Goal: Task Accomplishment & Management: Manage account settings

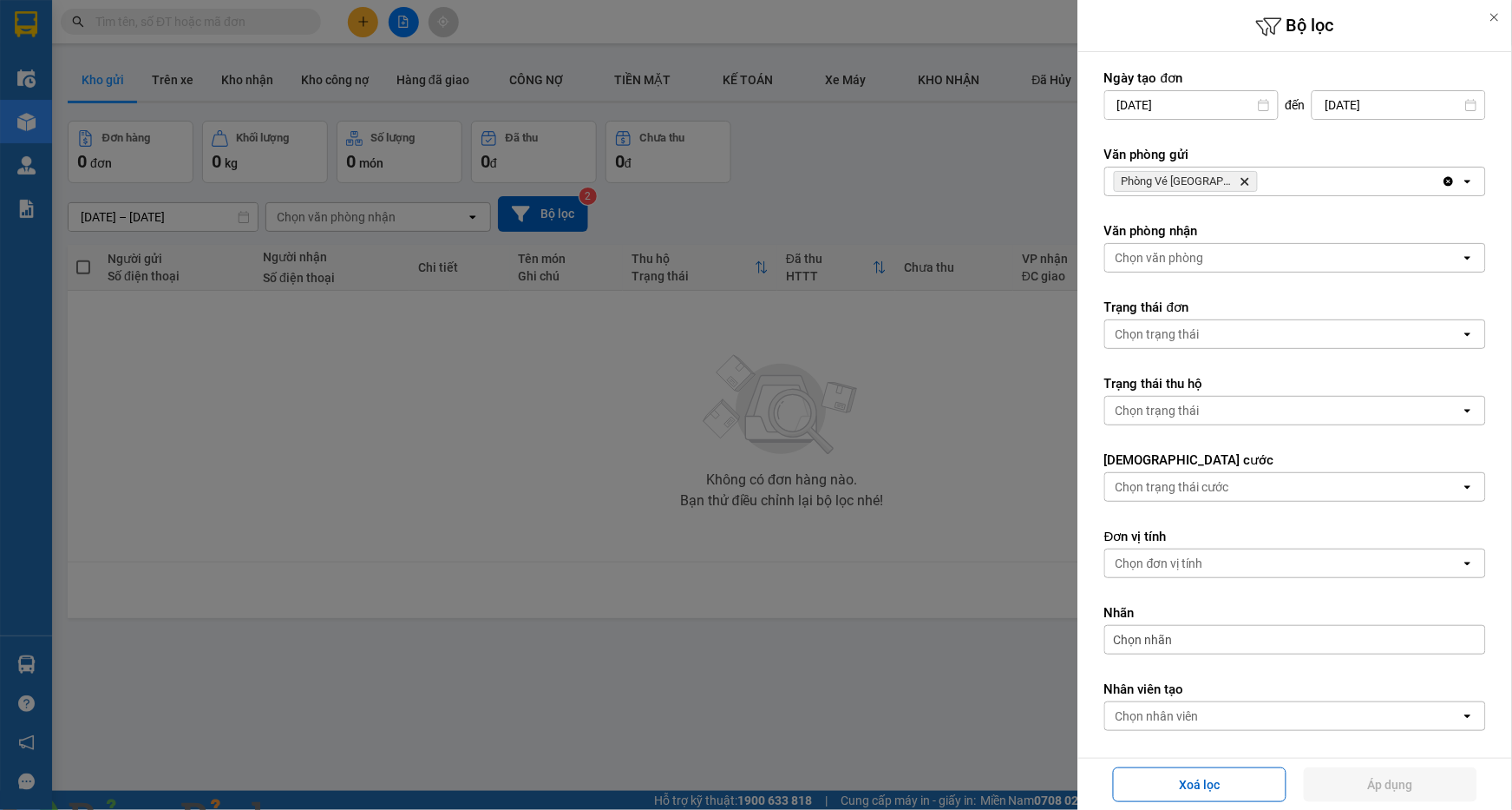
click at [319, 809] on img at bounding box center [314, 820] width 11 height 11
click at [1240, 178] on icon "Delete" at bounding box center [1244, 181] width 11 height 11
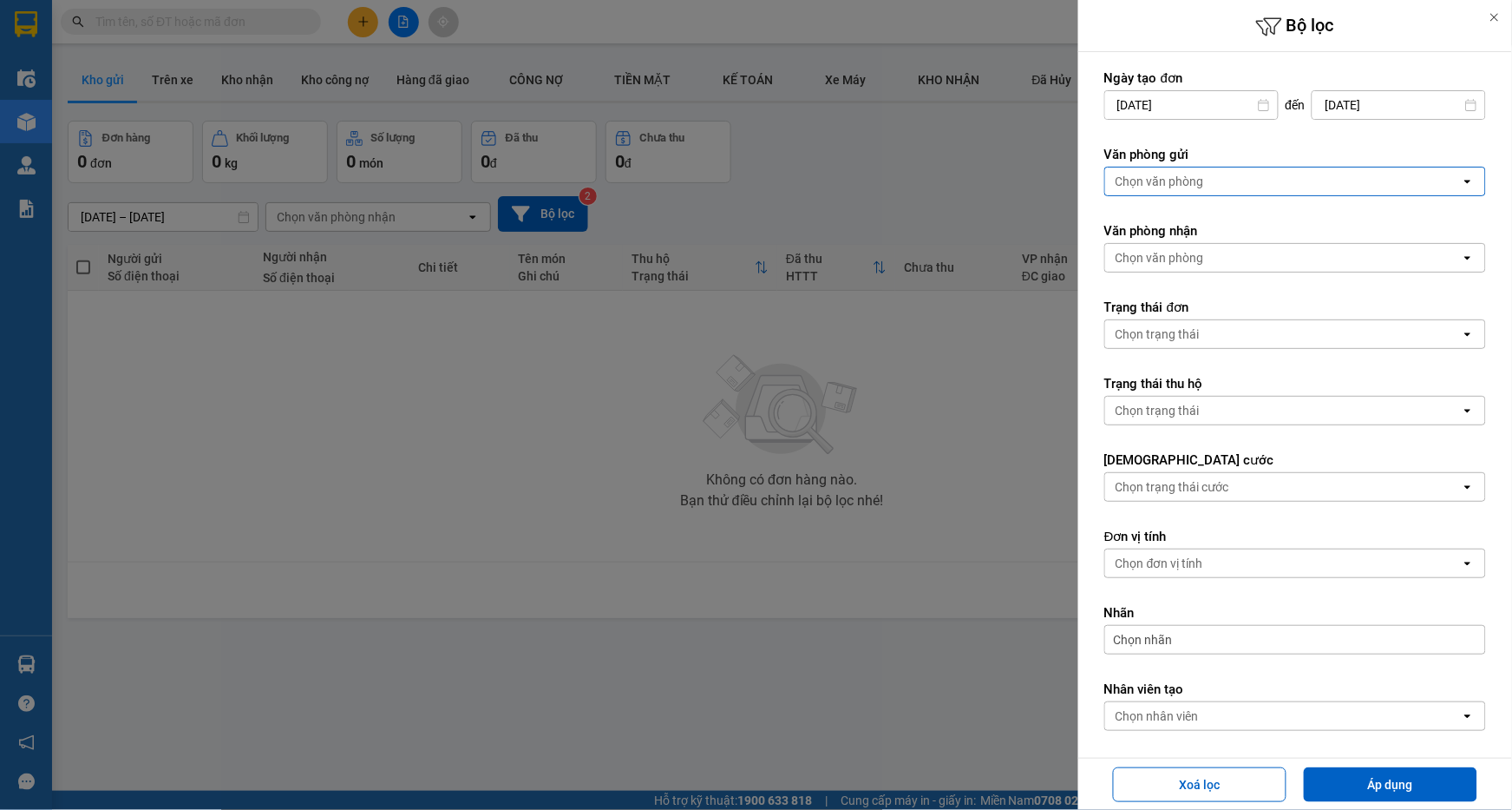
click at [1225, 178] on div "Chọn văn phòng" at bounding box center [1283, 181] width 356 height 28
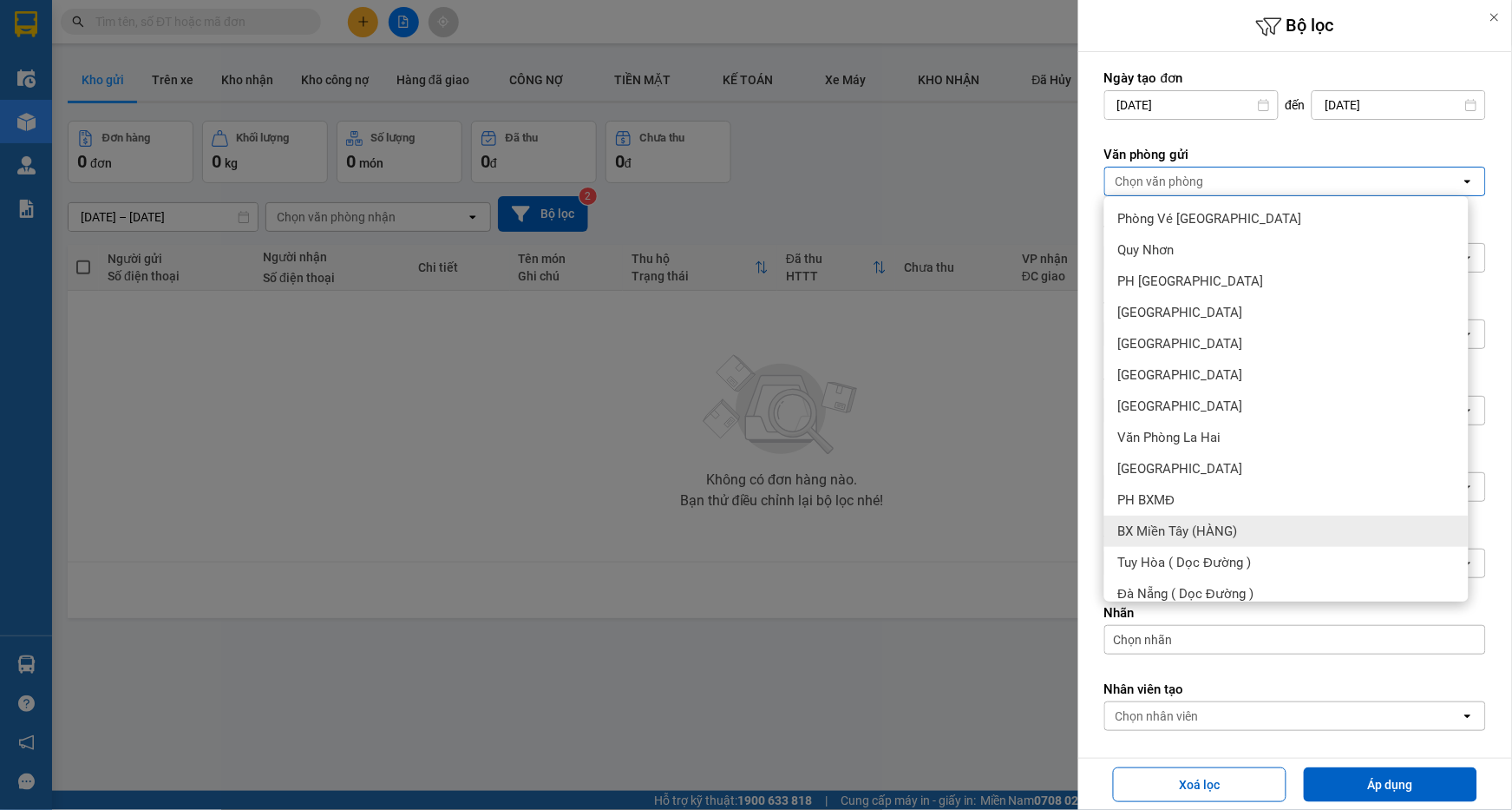
click at [1224, 526] on span "BX Miền Tây (HÀNG)" at bounding box center [1178, 531] width 120 height 18
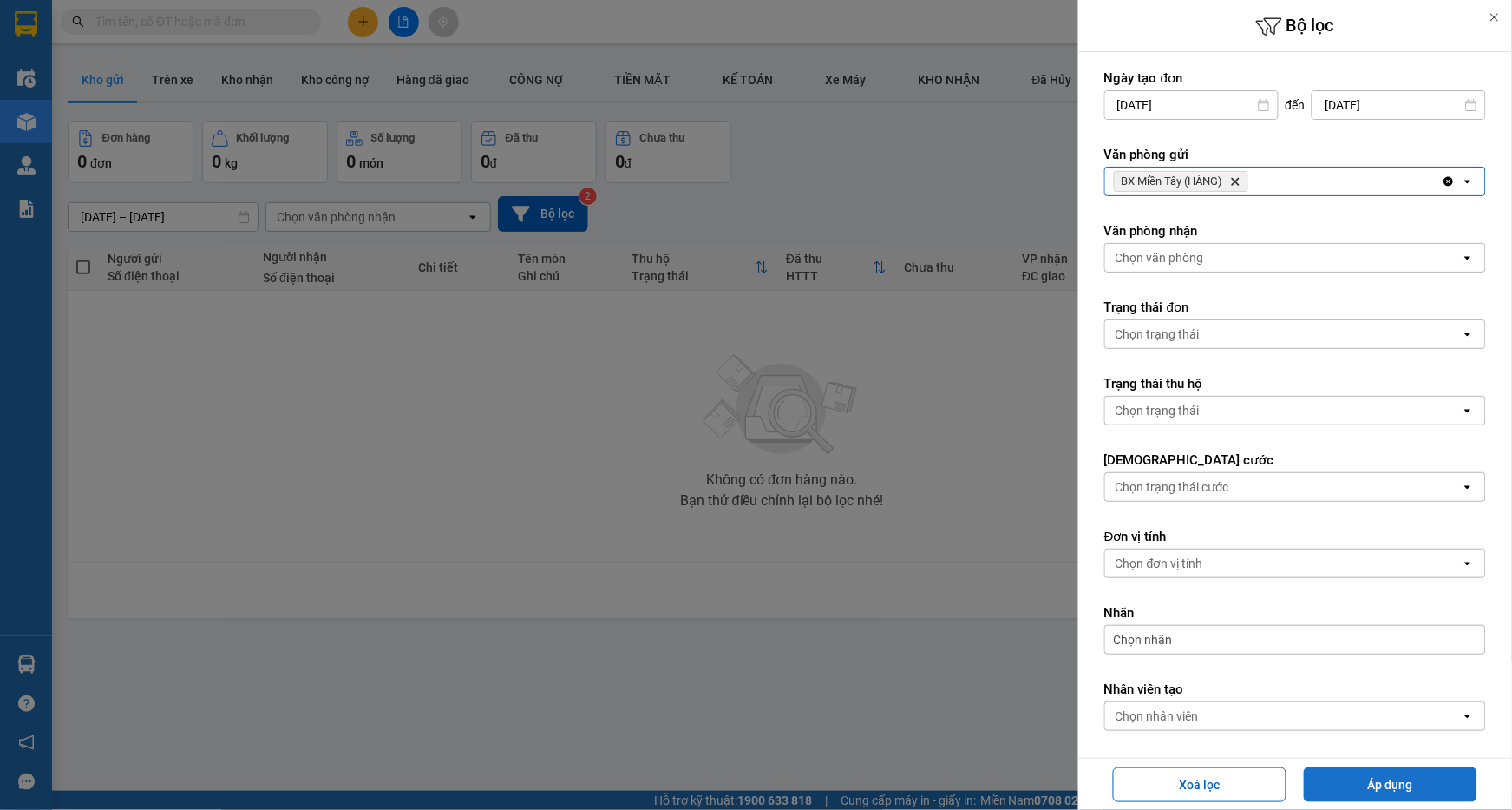
click at [1358, 773] on button "Áp dụng" at bounding box center [1390, 784] width 173 height 35
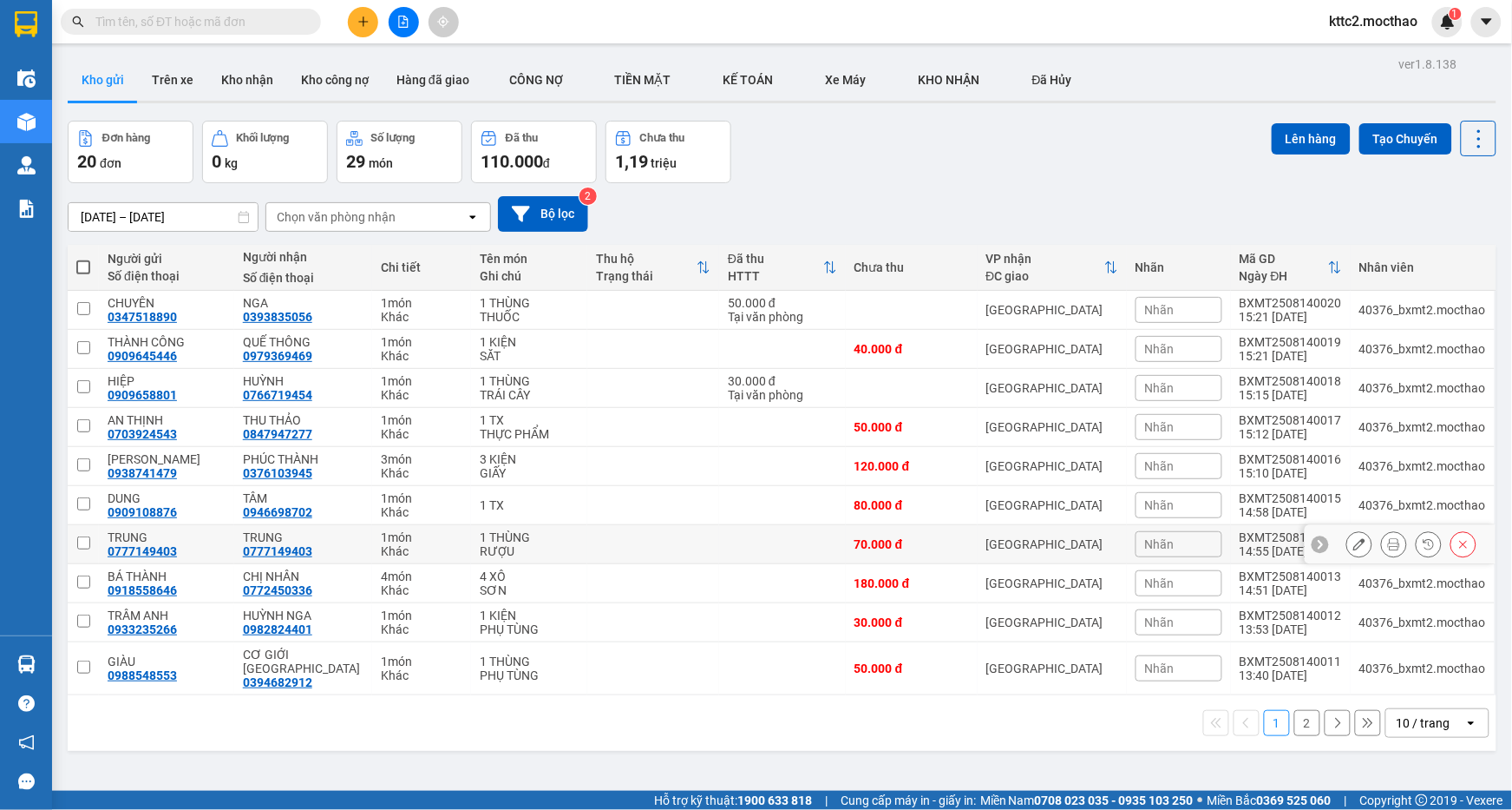
click at [1353, 548] on icon at bounding box center [1359, 544] width 12 height 12
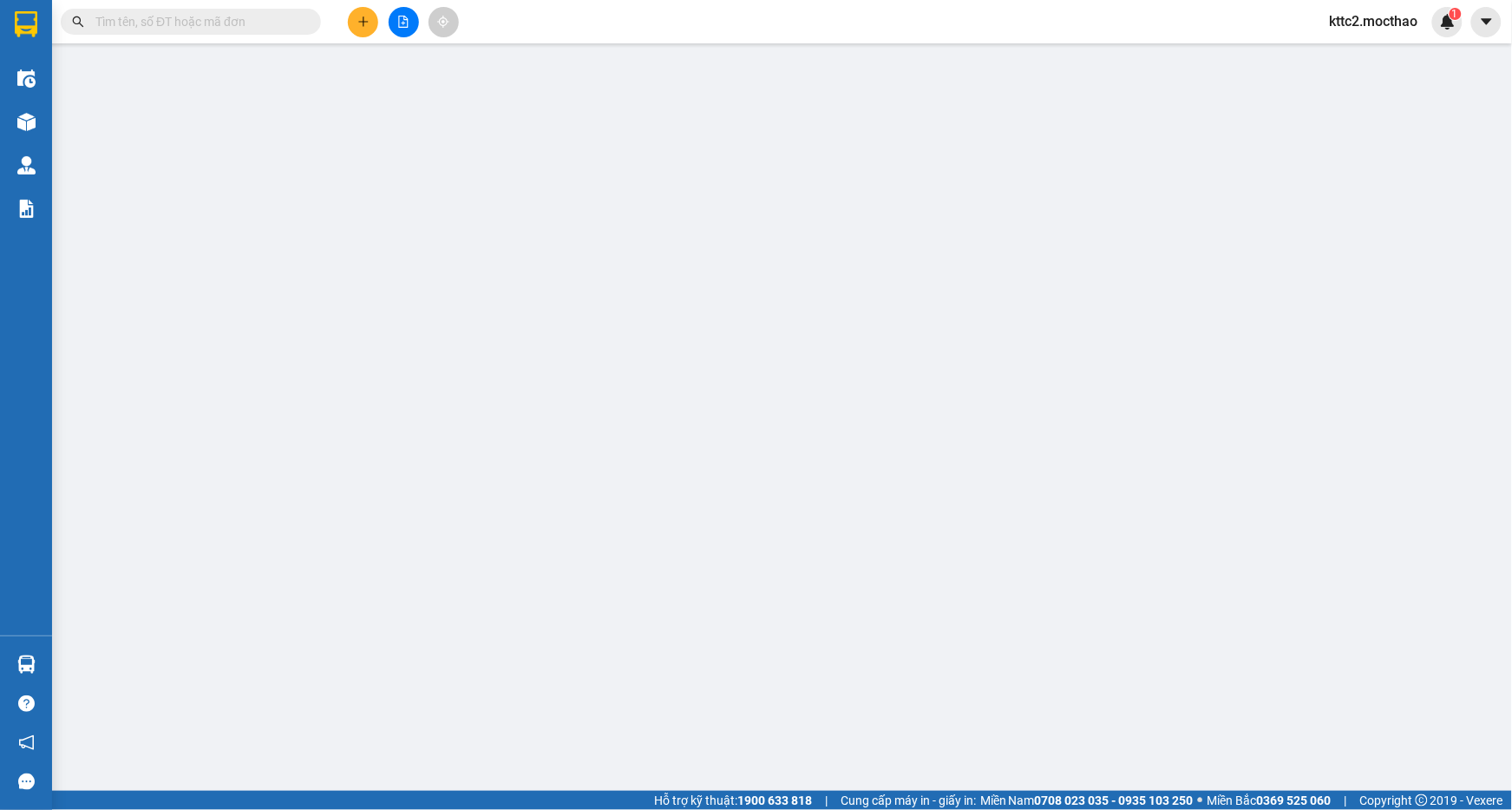
type input "0777149403"
type input "TRUNG"
type input "0777149403"
type input "TRUNG"
type input "0"
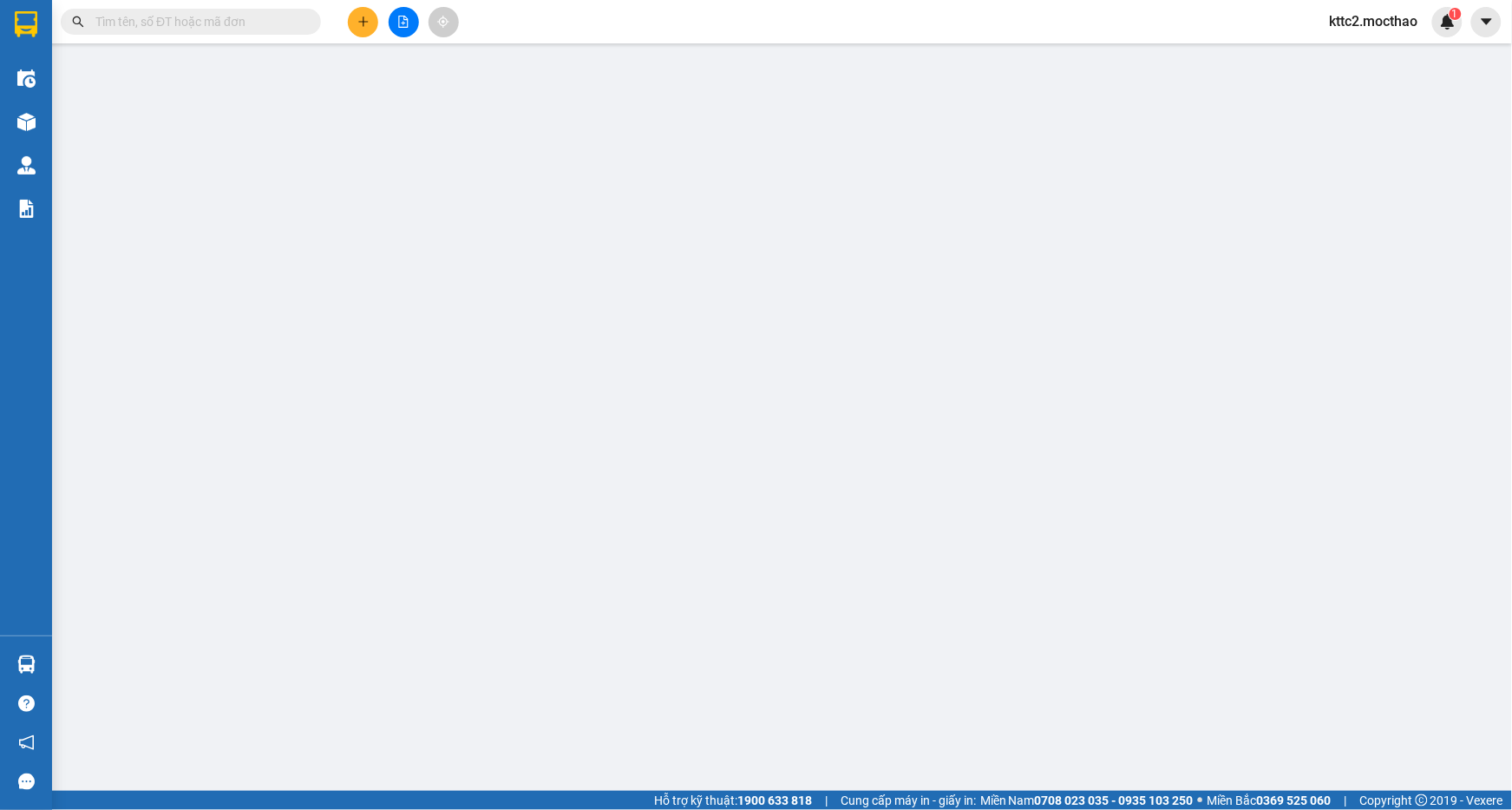
type input "70.000"
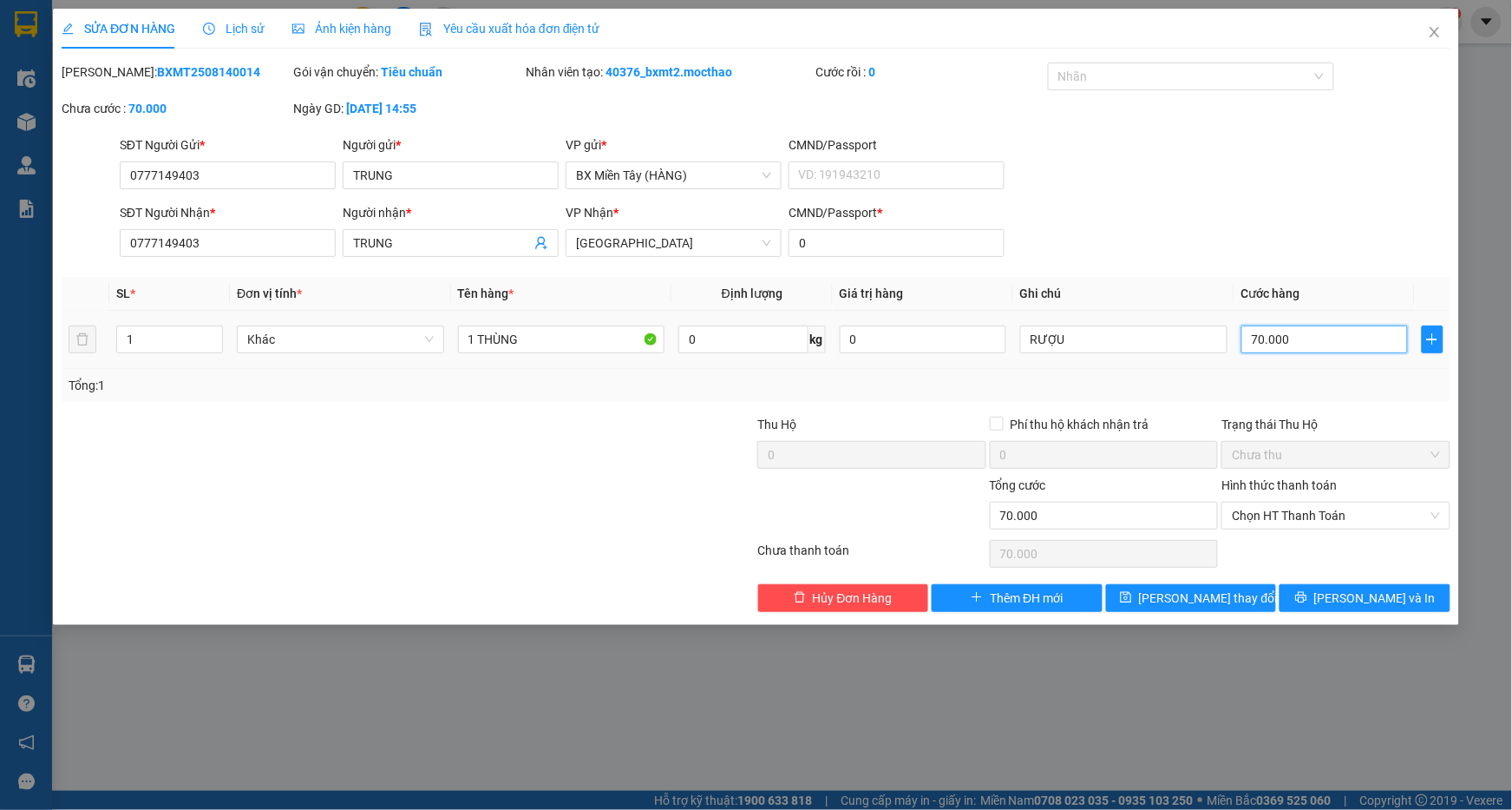
click at [1303, 341] on input "70.000" at bounding box center [1325, 339] width 166 height 28
type input "6"
type input "60"
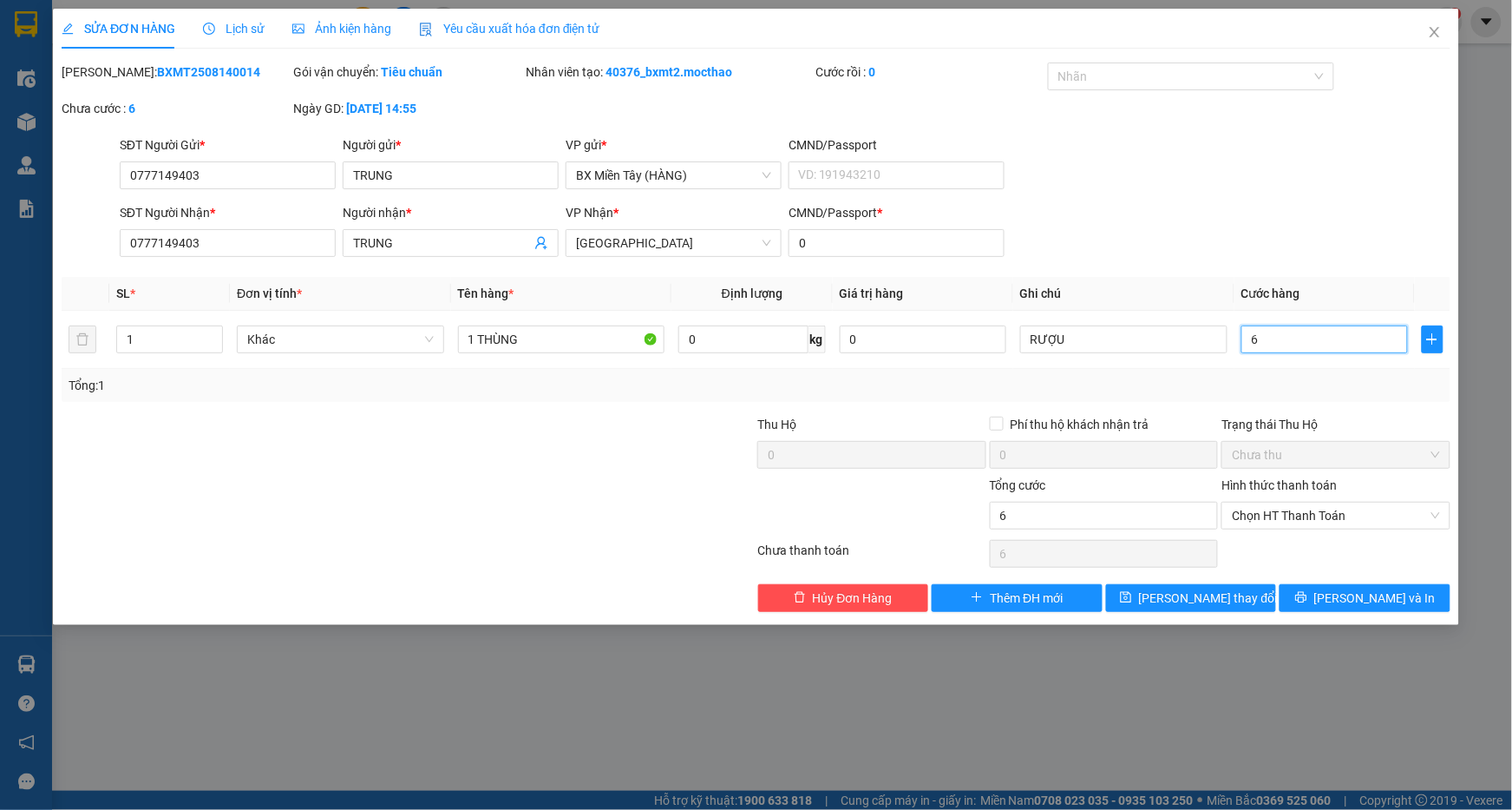
type input "60"
type input "600"
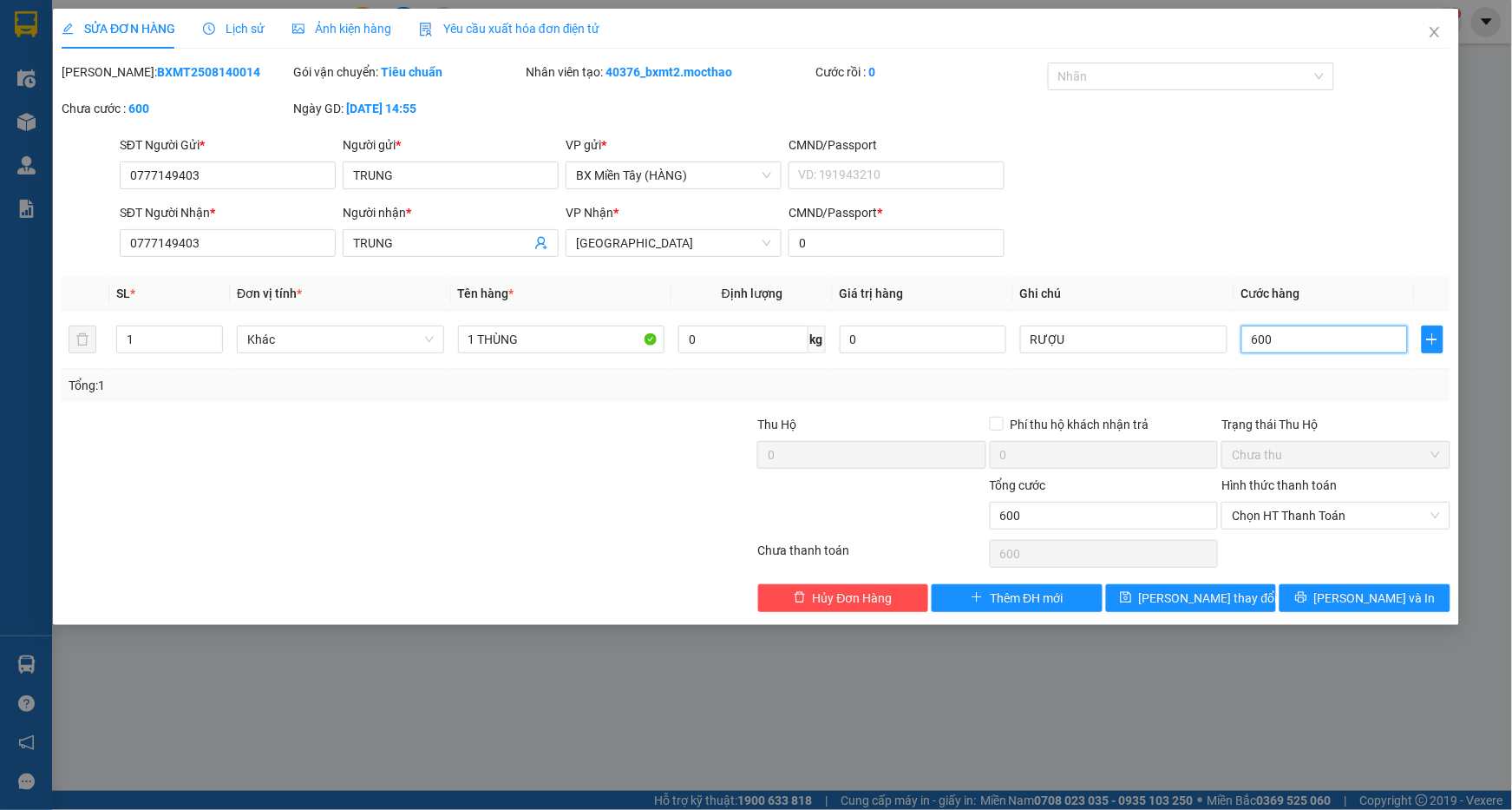
type input "6.000"
type input "60.000"
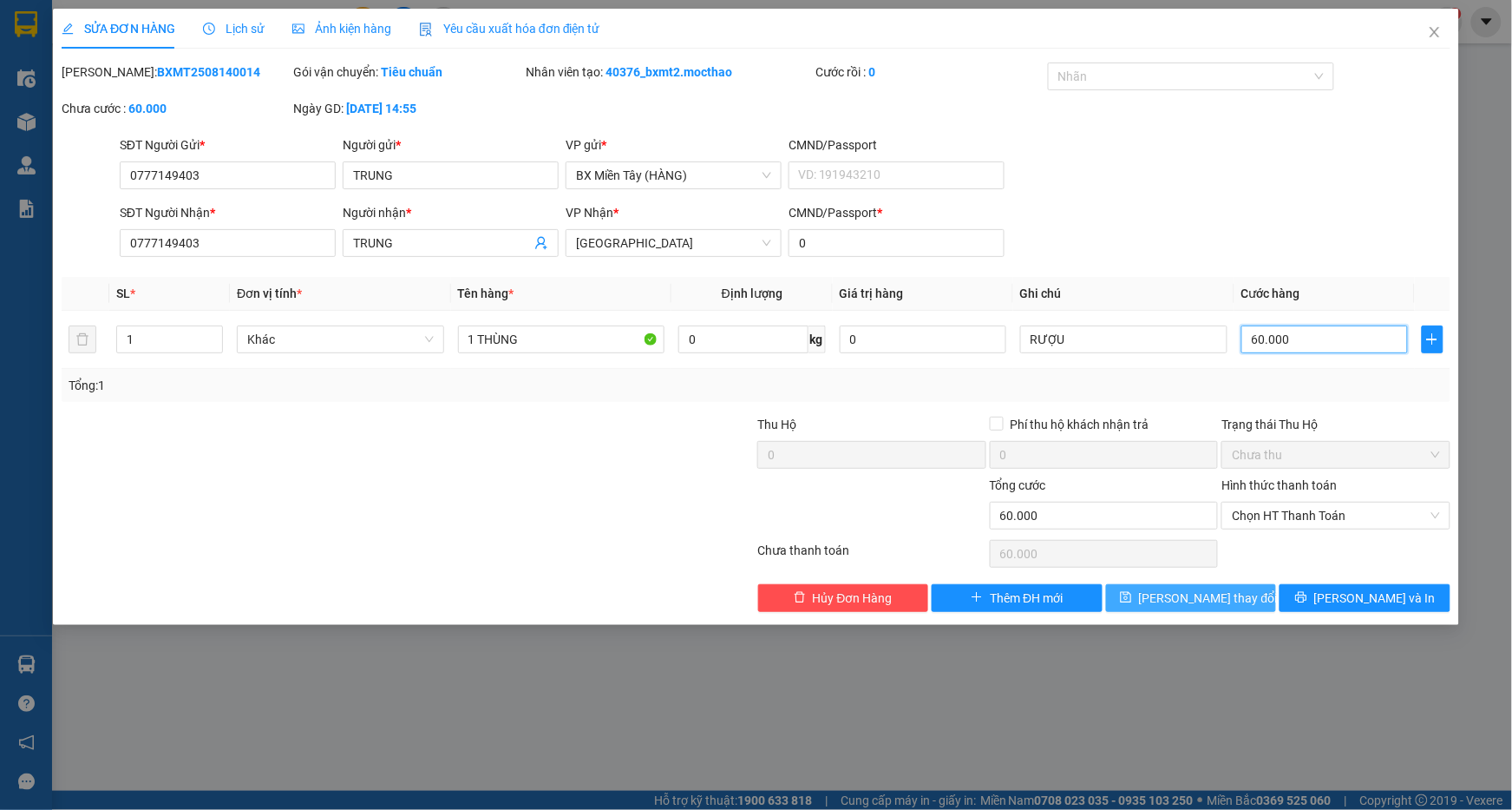
type input "60.000"
click at [1204, 604] on span "[PERSON_NAME] thay đổi" at bounding box center [1209, 598] width 139 height 19
